Goal: Task Accomplishment & Management: Complete application form

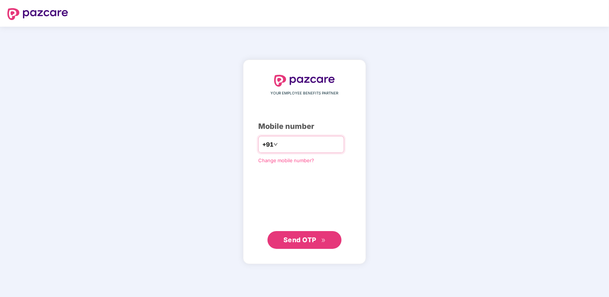
click at [313, 136] on div "YOUR EMPLOYEE BENEFITS PARTNER Mobile number +91 Change mobile number? Send OTP" at bounding box center [304, 162] width 93 height 174
click at [312, 141] on input "number" at bounding box center [310, 144] width 61 height 12
click at [280, 147] on input "**********" at bounding box center [310, 144] width 61 height 12
type input "**********"
click at [295, 236] on span "Send OTP" at bounding box center [300, 240] width 33 height 8
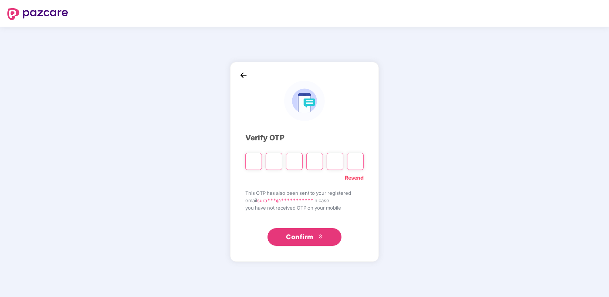
type input "*"
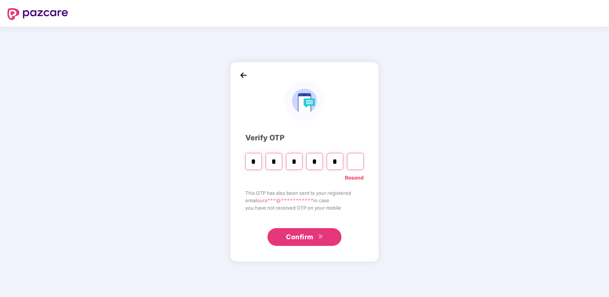
type input "*"
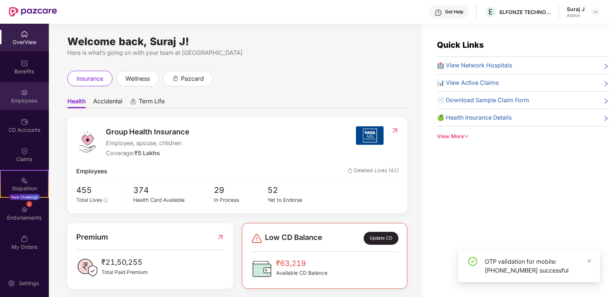
click at [31, 108] on div "Employees" at bounding box center [24, 96] width 49 height 28
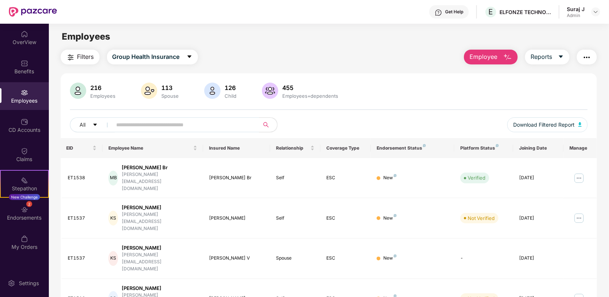
click at [495, 56] on span "Employee" at bounding box center [484, 56] width 28 height 9
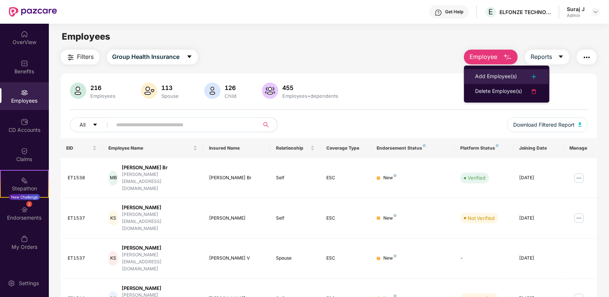
click at [494, 75] on div "Add Employee(s)" at bounding box center [496, 76] width 42 height 9
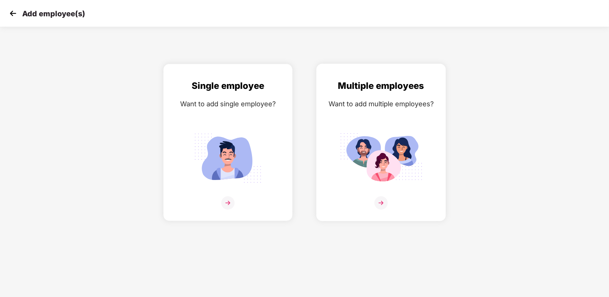
click at [376, 191] on div "Multiple employees Want to add multiple employees?" at bounding box center [381, 149] width 114 height 140
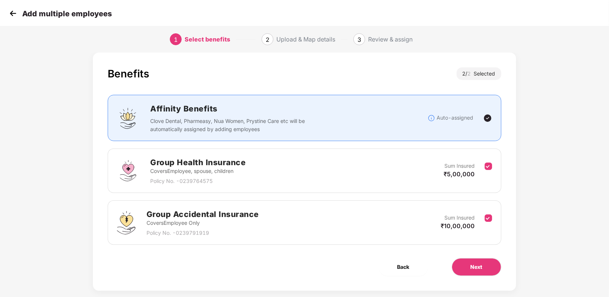
scroll to position [21, 0]
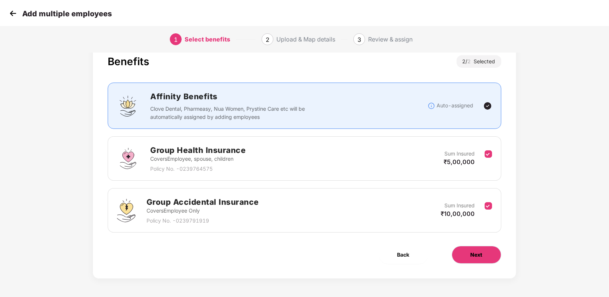
click at [469, 247] on button "Next" at bounding box center [477, 255] width 50 height 18
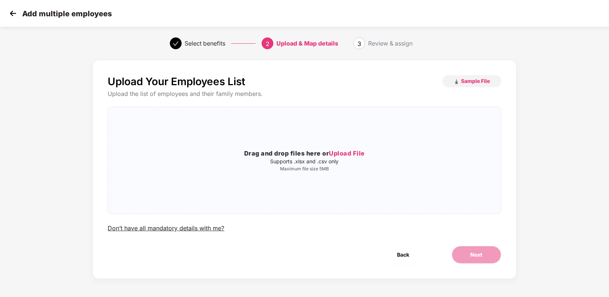
scroll to position [0, 0]
click at [280, 141] on div "Drag and drop files here or Upload File Supports .xlsx and .csv only Maximum fi…" at bounding box center [304, 160] width 393 height 95
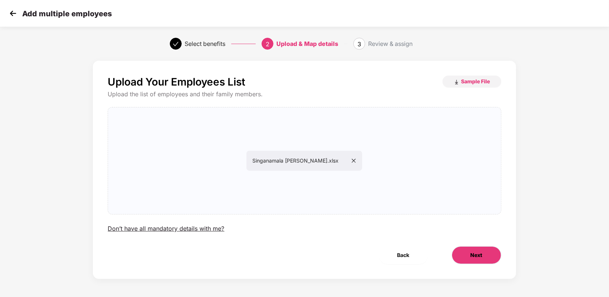
click at [488, 252] on button "Next" at bounding box center [477, 255] width 50 height 18
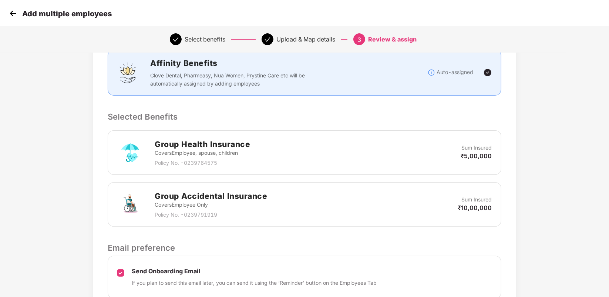
scroll to position [168, 0]
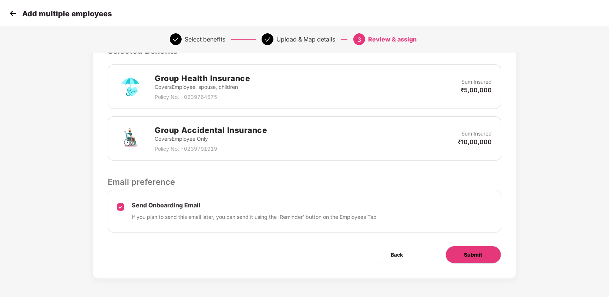
click at [475, 258] on span "Submit" at bounding box center [474, 255] width 18 height 8
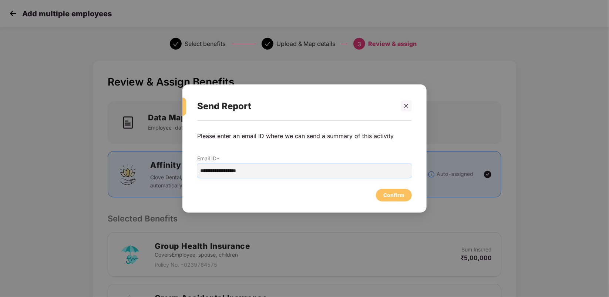
click at [216, 171] on input "**********" at bounding box center [304, 171] width 215 height 14
type input "**********"
click at [387, 195] on div "Confirm" at bounding box center [394, 195] width 21 height 8
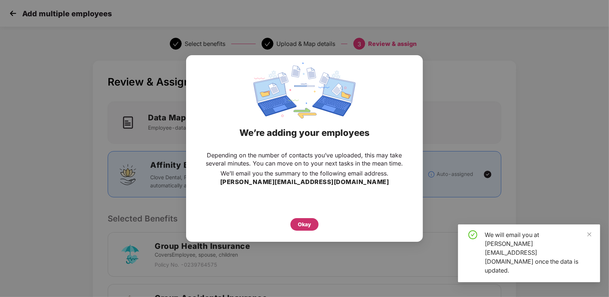
click at [306, 219] on div "Okay" at bounding box center [305, 224] width 28 height 13
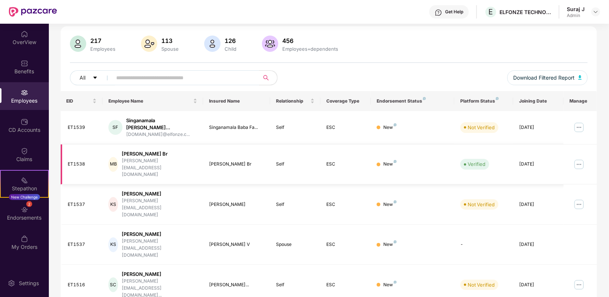
scroll to position [158, 0]
